Goal: Task Accomplishment & Management: Manage account settings

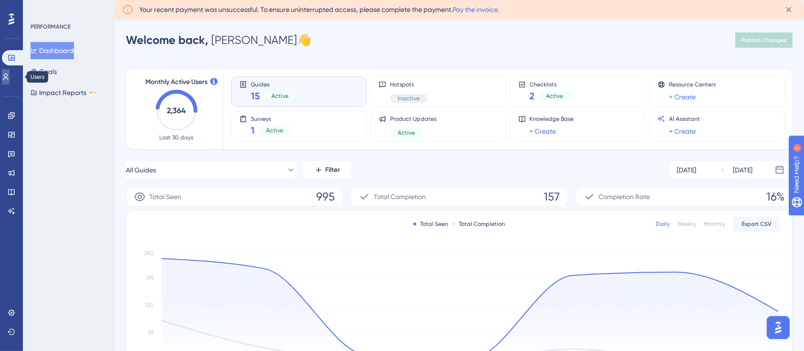
drag, startPoint x: 13, startPoint y: 80, endPoint x: 29, endPoint y: 82, distance: 15.5
click at [9, 79] on icon at bounding box center [5, 76] width 5 height 7
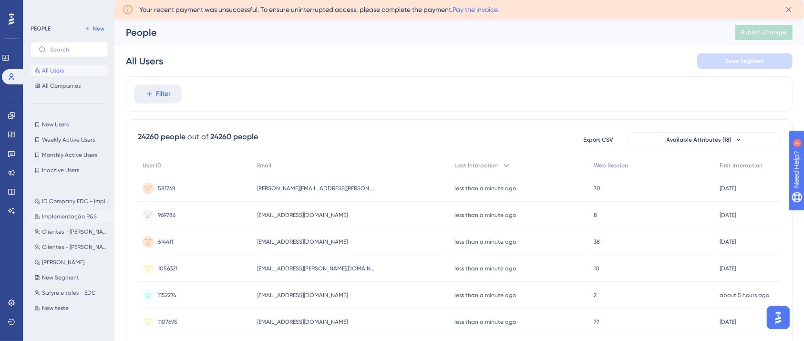
click at [58, 219] on span "Implementação R&S" at bounding box center [69, 217] width 55 height 8
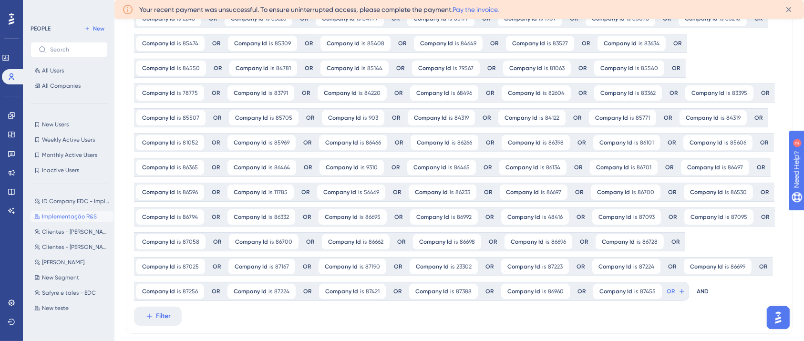
scroll to position [254, 0]
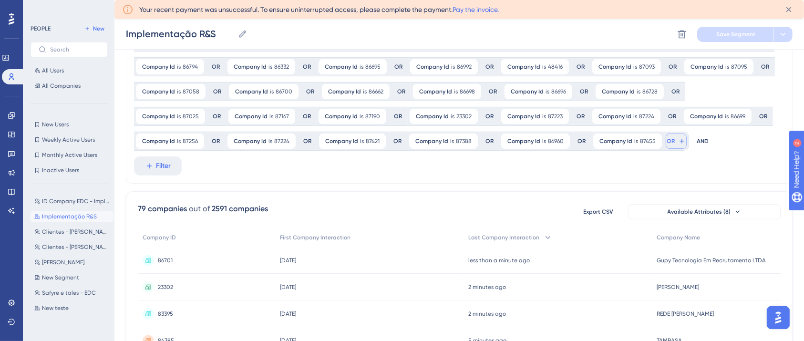
click at [668, 137] on span "OR" at bounding box center [672, 141] width 8 height 8
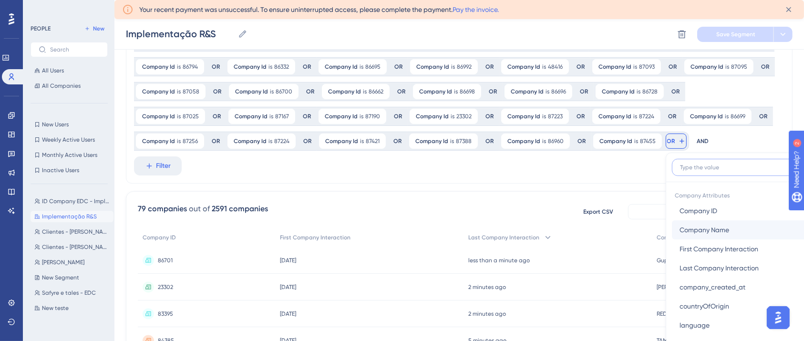
scroll to position [324, 0]
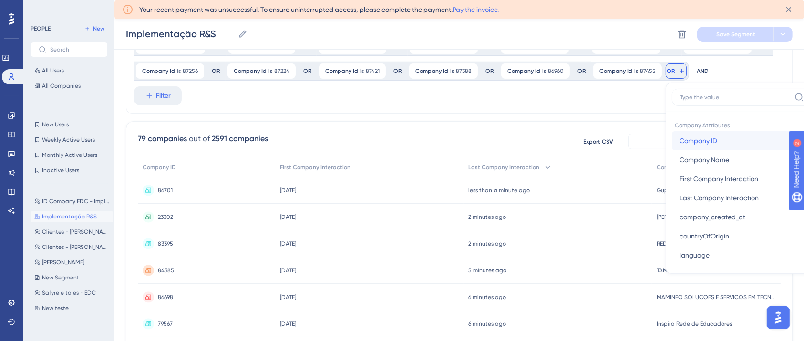
click at [680, 144] on span "Company ID" at bounding box center [699, 140] width 38 height 11
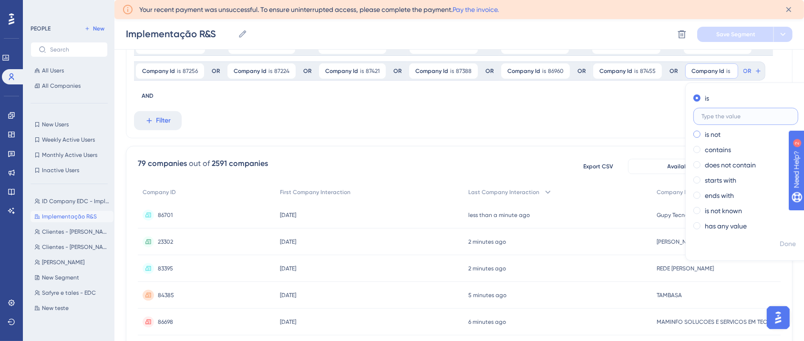
paste input "87454"
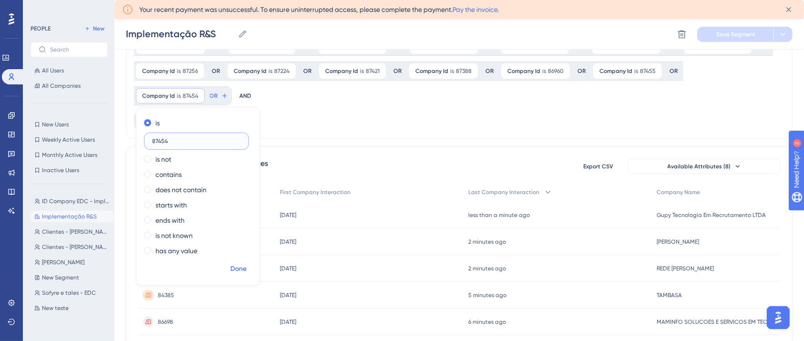
type input "87454"
click at [247, 263] on span "Done" at bounding box center [238, 268] width 16 height 11
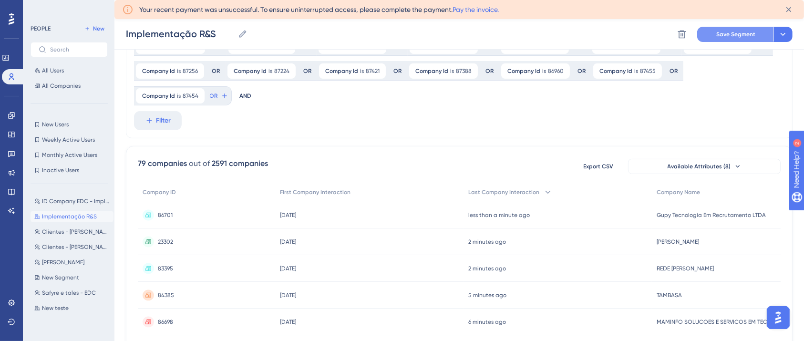
click at [747, 36] on span "Save Segment" at bounding box center [736, 35] width 39 height 8
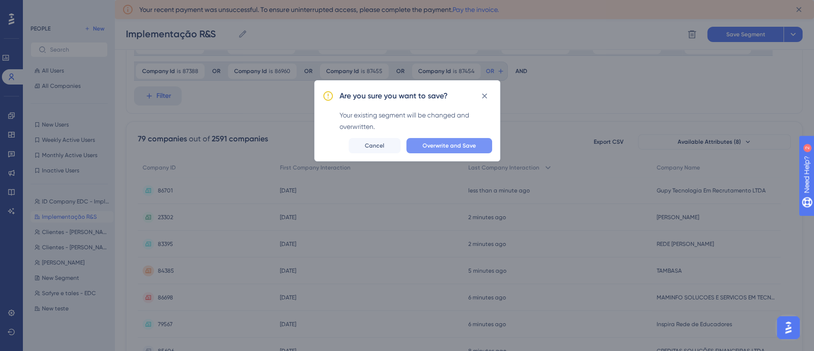
click at [433, 145] on span "Overwrite and Save" at bounding box center [449, 146] width 53 height 8
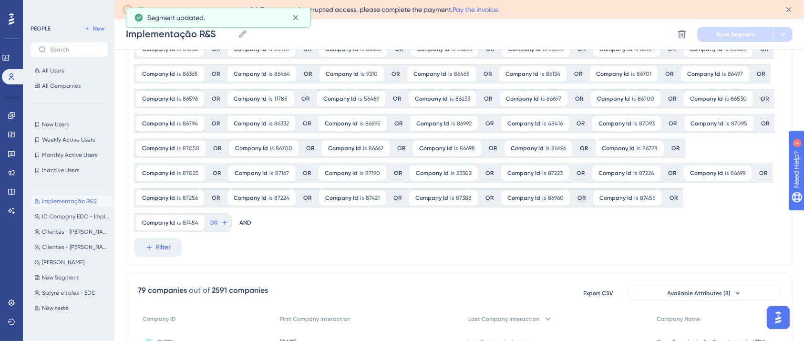
scroll to position [0, 0]
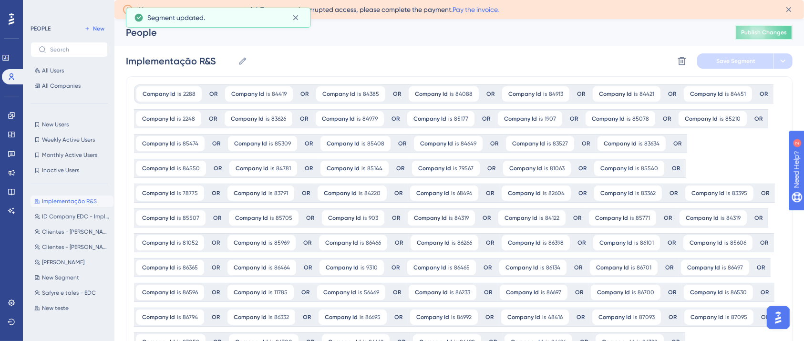
click at [789, 38] on button "Publish Changes" at bounding box center [764, 32] width 57 height 15
click at [791, 7] on icon at bounding box center [789, 10] width 10 height 10
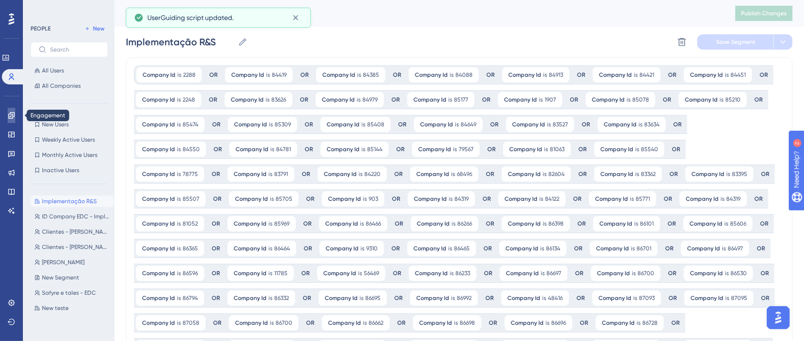
click at [10, 112] on icon at bounding box center [12, 116] width 8 height 8
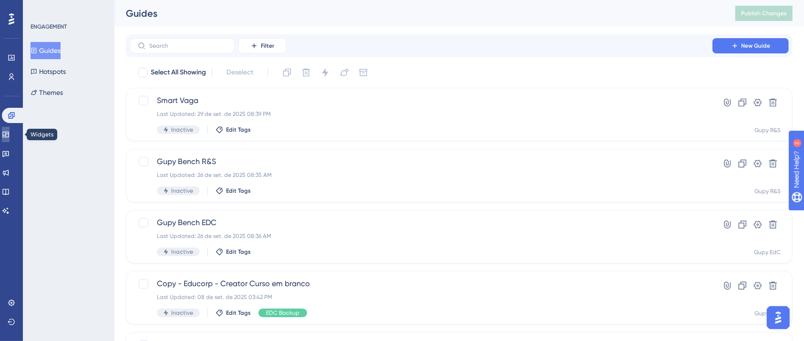
click at [10, 131] on icon at bounding box center [6, 135] width 8 height 8
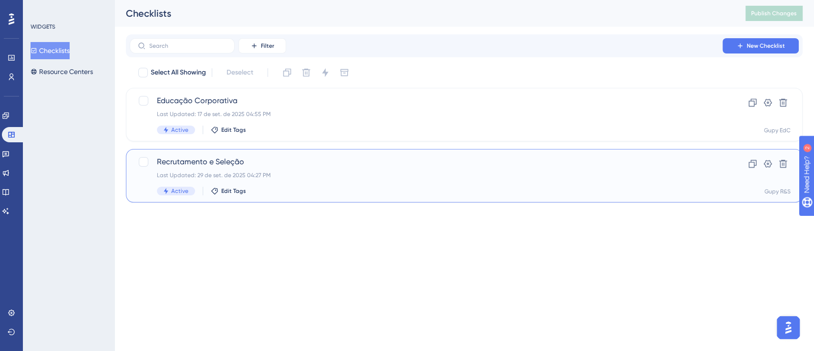
click at [207, 159] on span "Recrutamento e Seleção" at bounding box center [426, 161] width 539 height 11
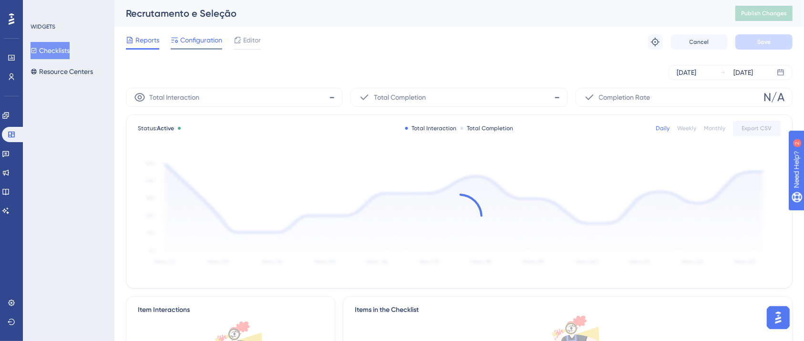
click at [187, 42] on span "Configuration" at bounding box center [201, 39] width 42 height 11
